Goal: Use online tool/utility: Utilize a website feature to perform a specific function

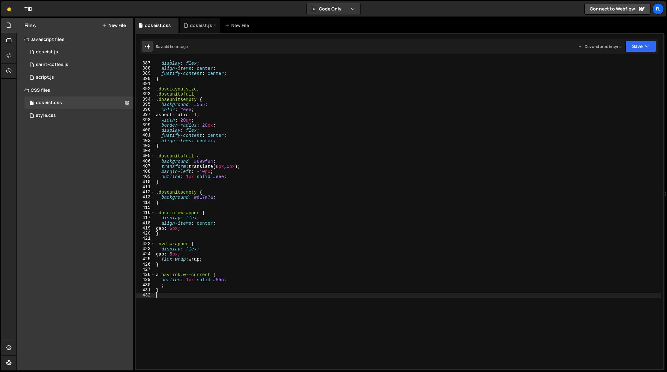
scroll to position [1995, 0]
click at [203, 25] on div "doseist.js" at bounding box center [201, 25] width 22 height 6
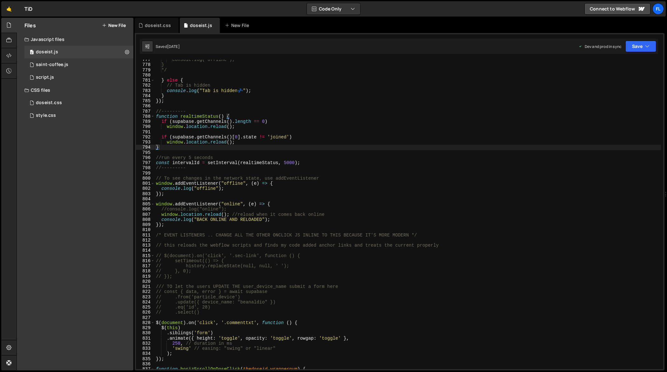
click at [233, 168] on div "console.log("offline"); } */ } else { // Tab is hidden console . log ( "Tab is …" at bounding box center [408, 217] width 506 height 320
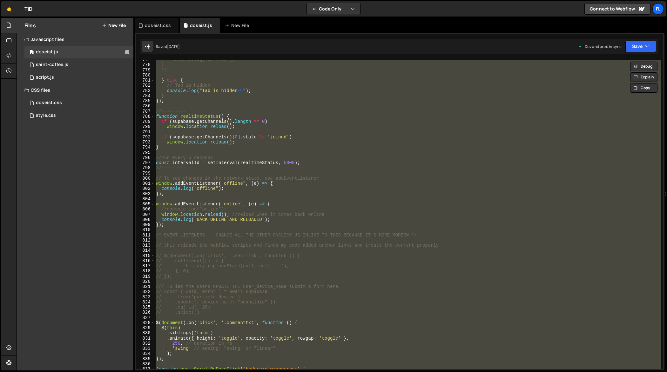
paste textarea
type textarea "});"
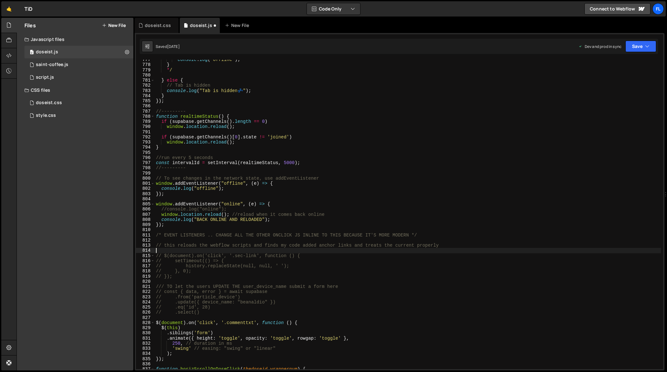
scroll to position [4026, 0]
click at [276, 156] on div "console.log("offline"); } */ } else { // Tab is hidden console . log ( "Tab is …" at bounding box center [408, 217] width 506 height 320
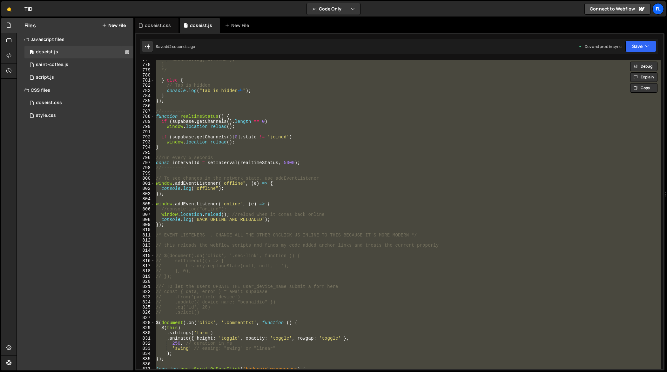
paste textarea
type textarea "});"
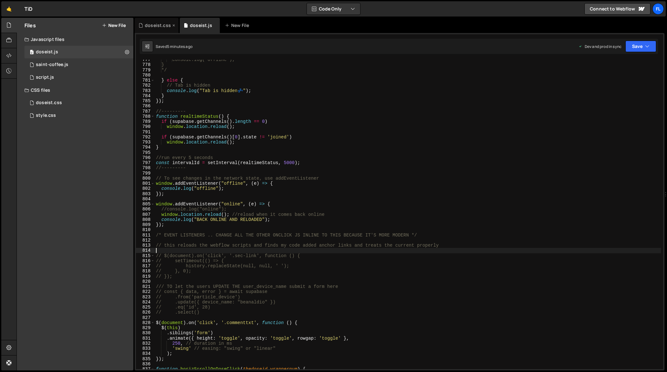
click at [155, 26] on div "doseist.css" at bounding box center [158, 25] width 26 height 6
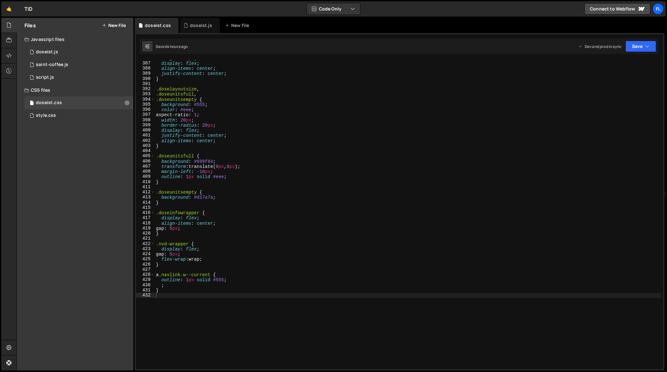
click at [241, 162] on div "height : 20 px ; display : flex ; align-items : center ; justify-content : cent…" at bounding box center [408, 216] width 506 height 320
type textarea "}"
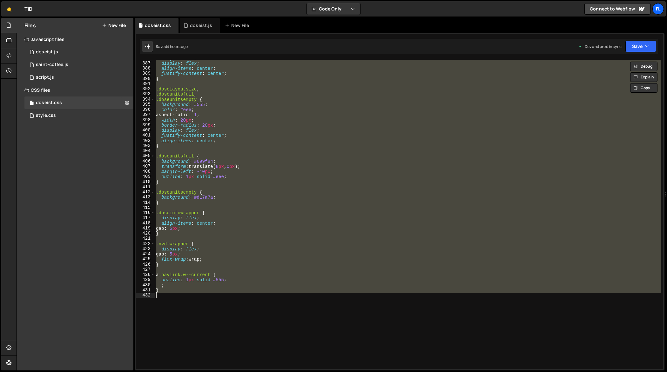
paste textarea
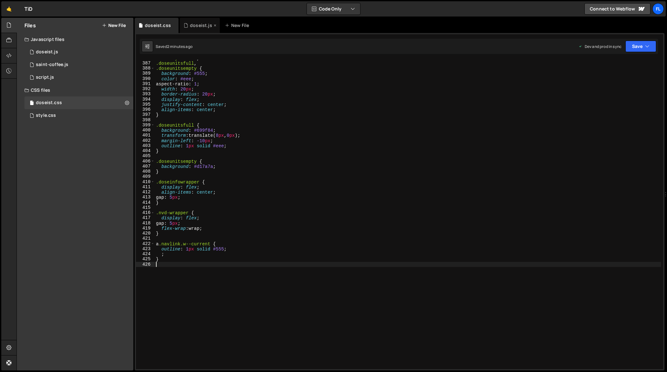
click at [196, 27] on div "doseist.js" at bounding box center [201, 25] width 22 height 6
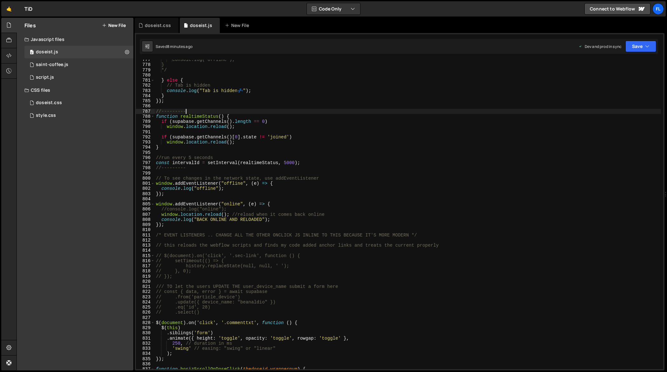
click at [239, 112] on div "console.log("offline"); } */ } else { // Tab is hidden console . log ( "Tab is …" at bounding box center [408, 217] width 506 height 320
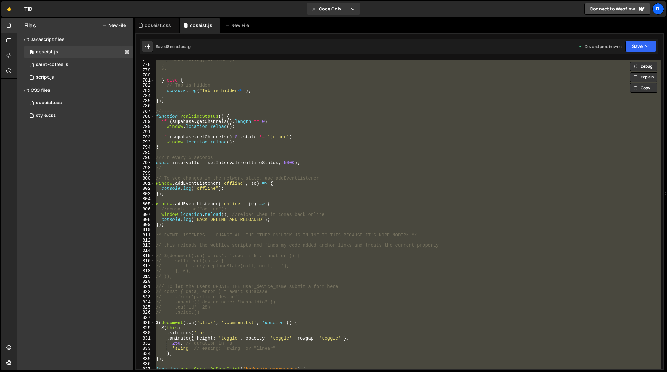
paste textarea
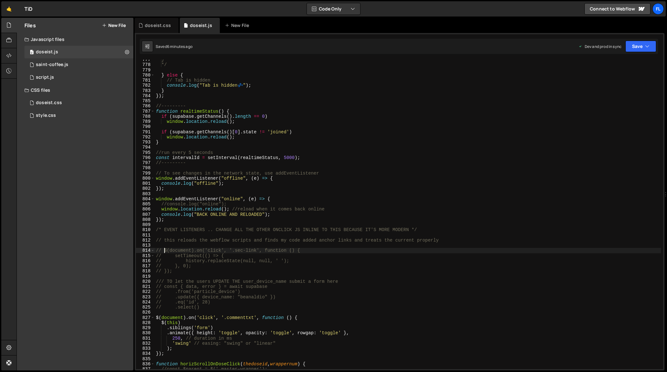
click at [280, 119] on div "} */ } else { // Tab is hidden console . log ( "Tab is hidden 💤 " ) ; } }) ; //…" at bounding box center [408, 217] width 506 height 320
type textarea "});"
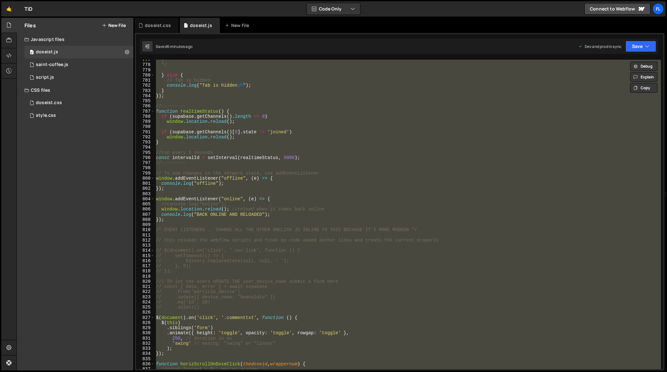
paste textarea
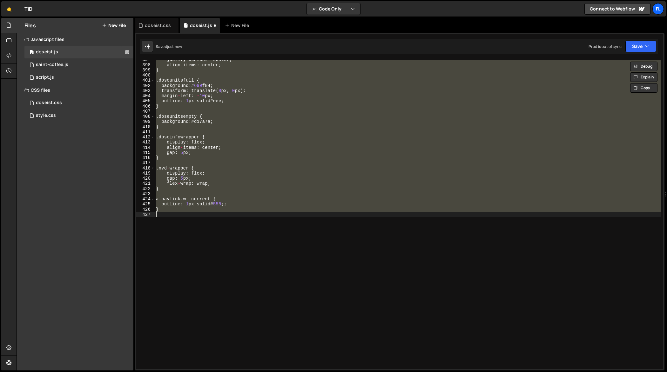
scroll to position [2050, 0]
type textarea "});"
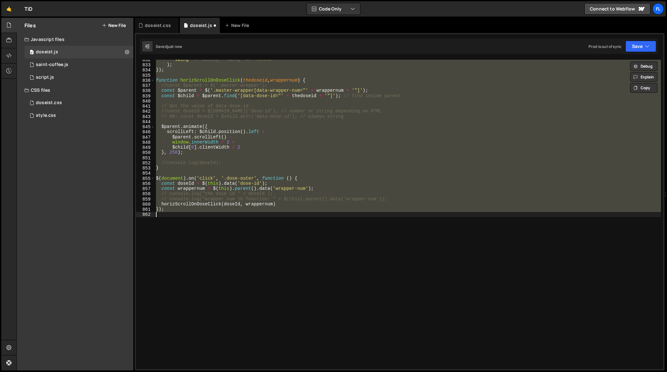
scroll to position [4310, 0]
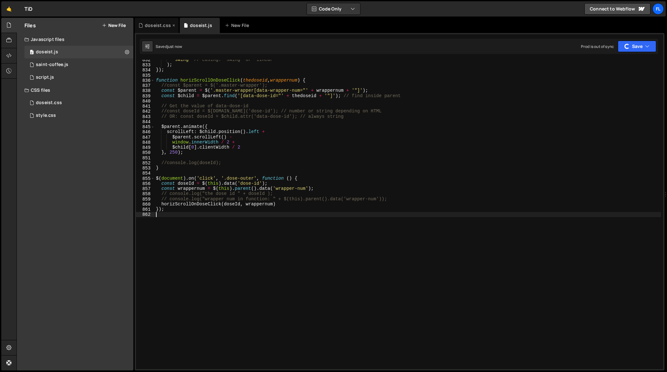
click at [148, 22] on div "doseist.css" at bounding box center [158, 25] width 26 height 6
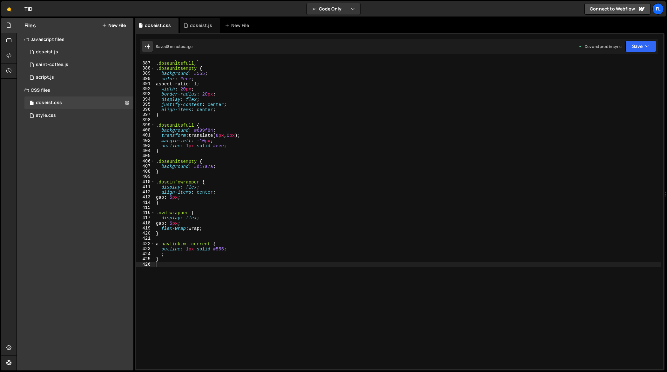
click at [245, 148] on div ".doselayoutsize , .doseunitsfull , .doseunitsempty { background : #555 ; color …" at bounding box center [408, 216] width 506 height 320
type textarea "}"
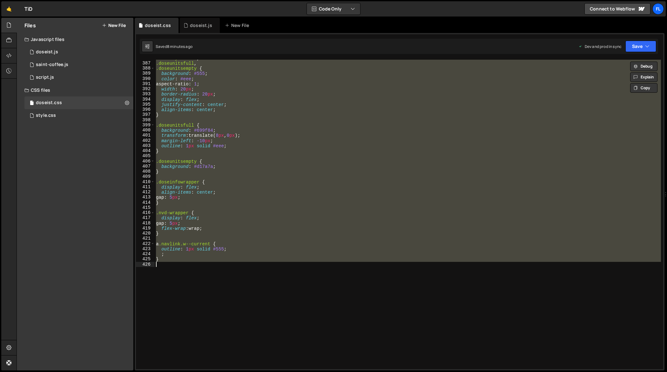
paste textarea
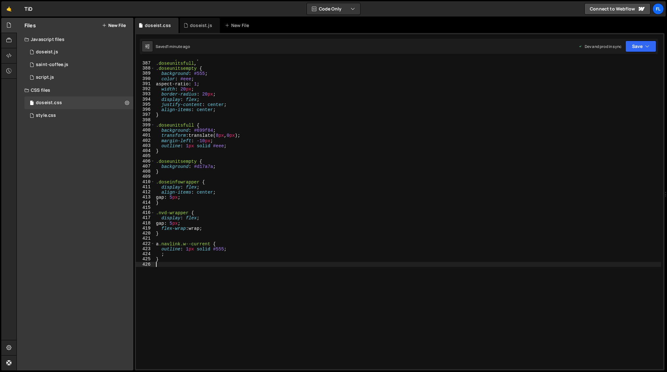
click at [250, 165] on div ".doselayoutsize , .doseunitsfull , .doseunitsempty { background : #555 ; color …" at bounding box center [408, 216] width 506 height 320
type textarea "}"
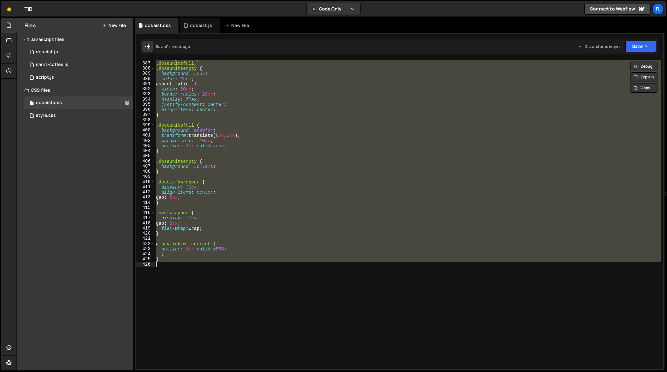
paste textarea
